Goal: Transaction & Acquisition: Purchase product/service

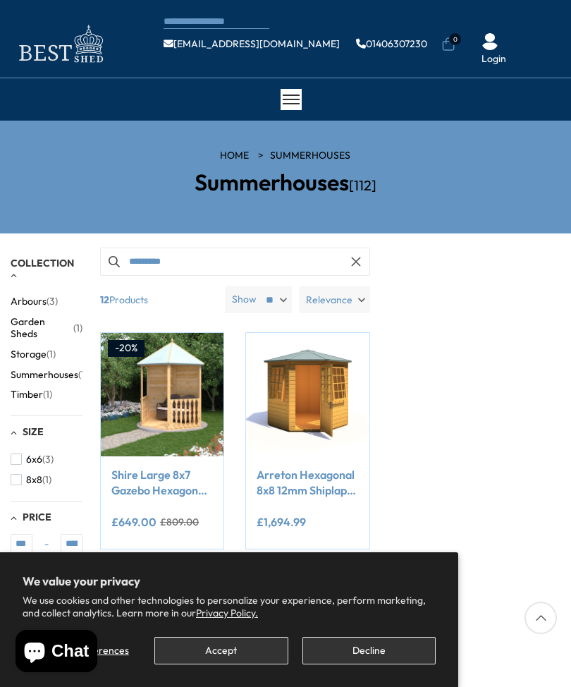
click at [284, 650] on button "Accept" at bounding box center [220, 650] width 133 height 27
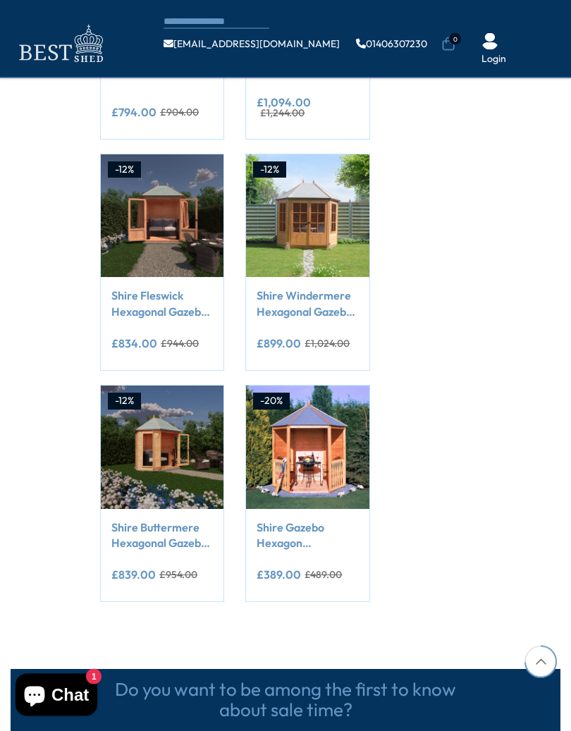
scroll to position [1046, 0]
click at [190, 467] on button "Add to Cart" at bounding box center [162, 480] width 94 height 27
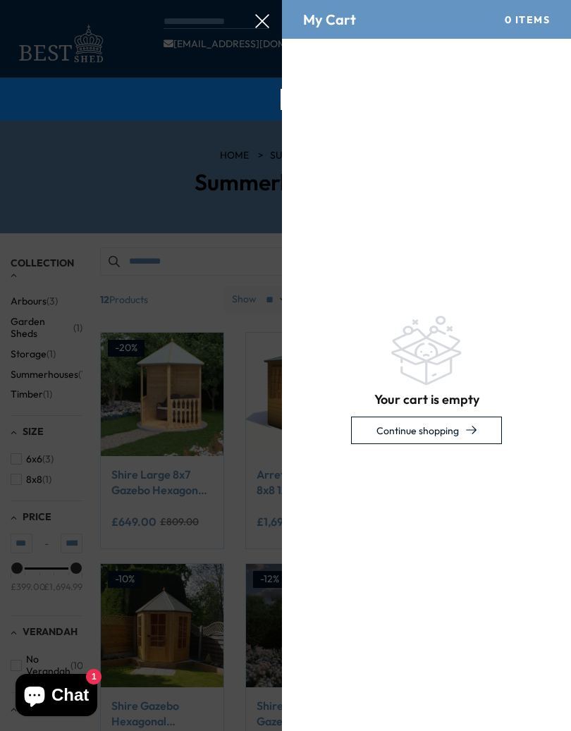
scroll to position [0, 0]
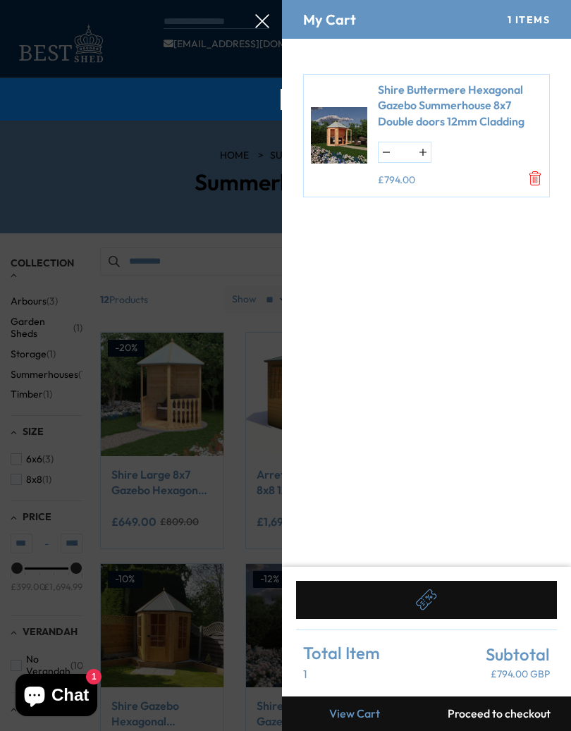
click at [477, 439] on form "Shire Buttermere Hexagonal Gazebo Summerhouse 8x7 Double doors 12mm Cladding * …" at bounding box center [426, 303] width 289 height 528
click at [200, 0] on div at bounding box center [285, 0] width 571 height 0
click at [156, 0] on div at bounding box center [285, 0] width 571 height 0
click at [259, 0] on div at bounding box center [285, 0] width 571 height 0
click at [271, 0] on div at bounding box center [285, 0] width 571 height 0
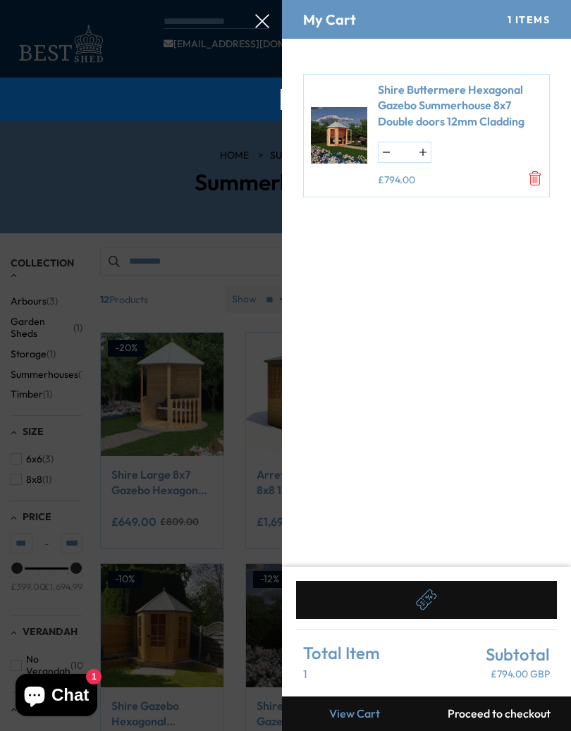
click at [271, 0] on div at bounding box center [285, 0] width 571 height 0
click at [279, 0] on div at bounding box center [285, 0] width 571 height 0
click at [281, 0] on div at bounding box center [285, 0] width 571 height 0
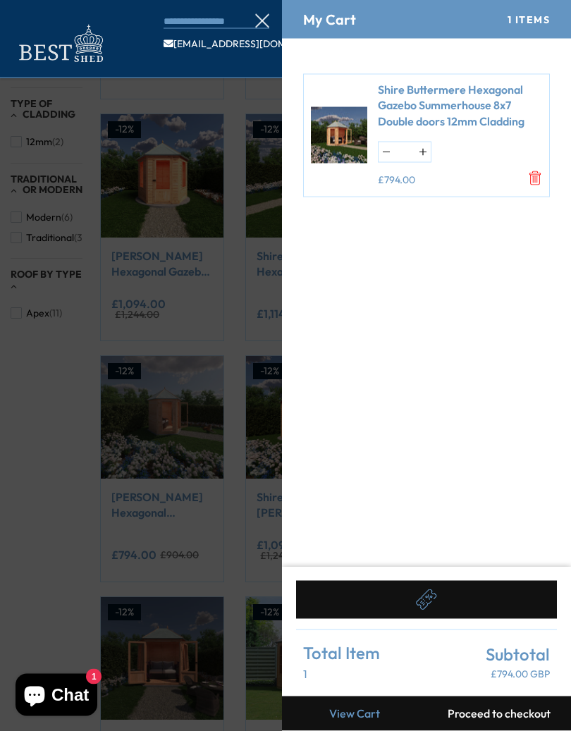
scroll to position [605, 0]
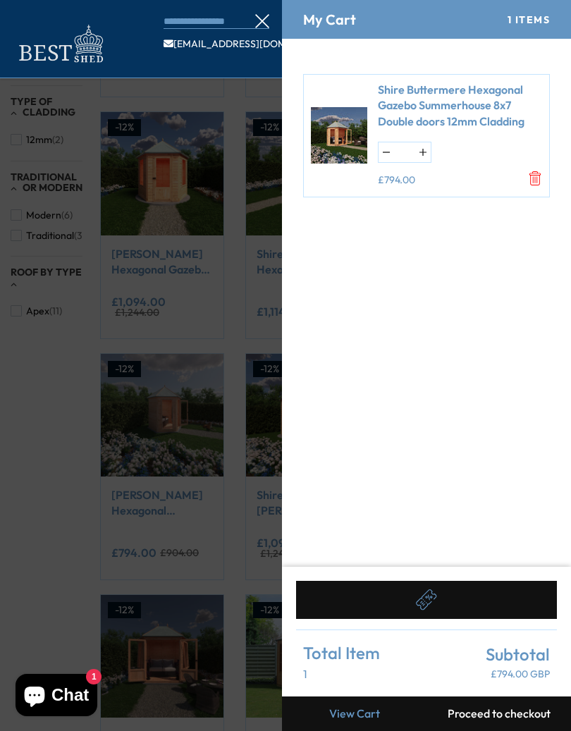
click at [342, 25] on h4 "My Cart" at bounding box center [329, 20] width 53 height 16
click at [256, 25] on icon at bounding box center [262, 21] width 14 height 14
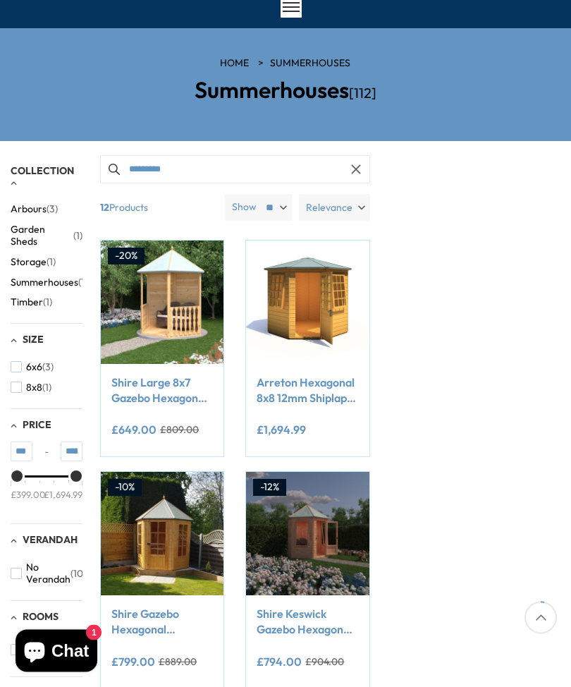
scroll to position [0, 0]
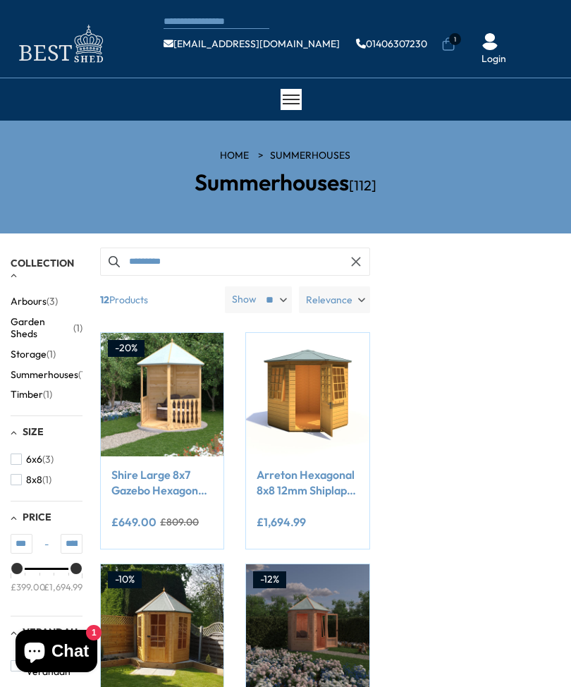
click at [45, 471] on button "8x8 (1)" at bounding box center [31, 480] width 41 height 20
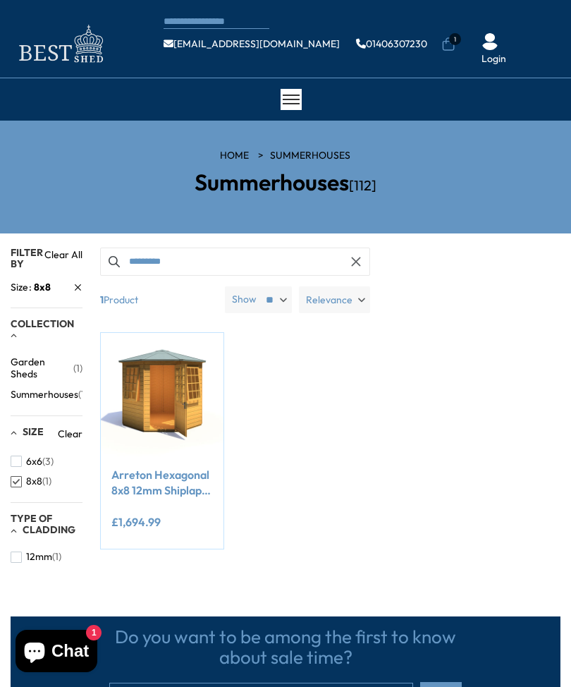
click at [266, 308] on select "** ** **" at bounding box center [275, 299] width 33 height 27
click at [269, 309] on select "** ** **" at bounding box center [275, 299] width 33 height 27
